Goal: Find specific page/section: Find specific page/section

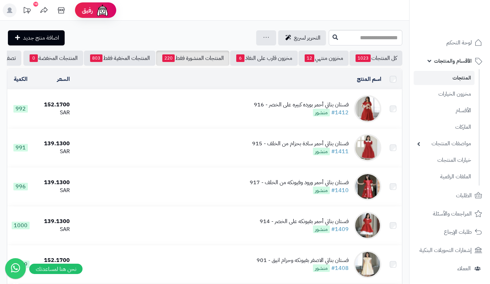
scroll to position [1448, 0]
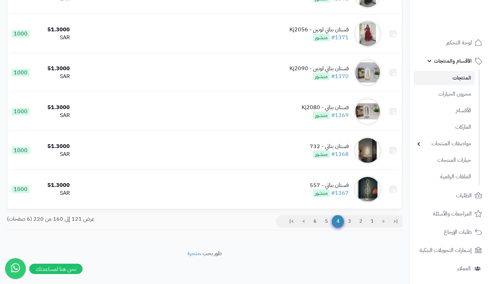
click at [373, 224] on link "1" at bounding box center [372, 221] width 12 height 12
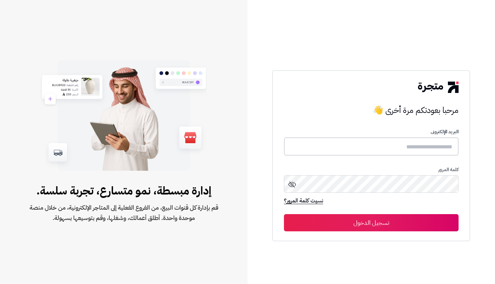
type input "**********"
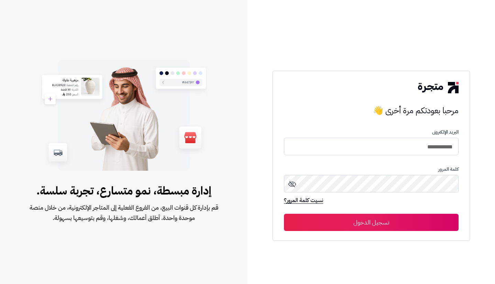
click at [370, 224] on button "تسجيل الدخول" at bounding box center [371, 222] width 175 height 17
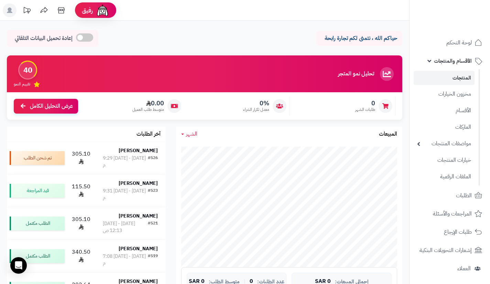
click at [443, 84] on link "المنتجات" at bounding box center [444, 78] width 61 height 14
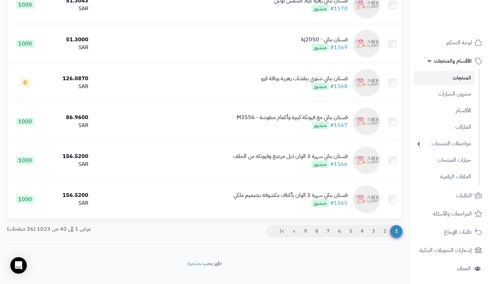
scroll to position [1448, 0]
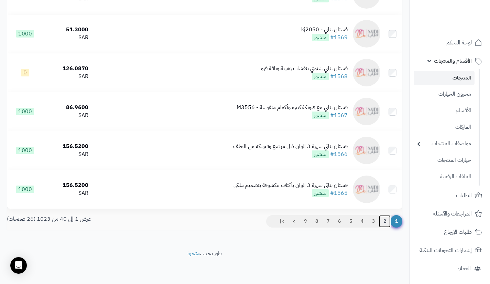
click at [382, 218] on link "2" at bounding box center [385, 221] width 12 height 12
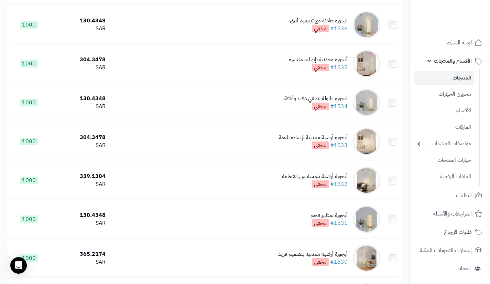
scroll to position [1174, 0]
